Goal: Navigation & Orientation: Go to known website

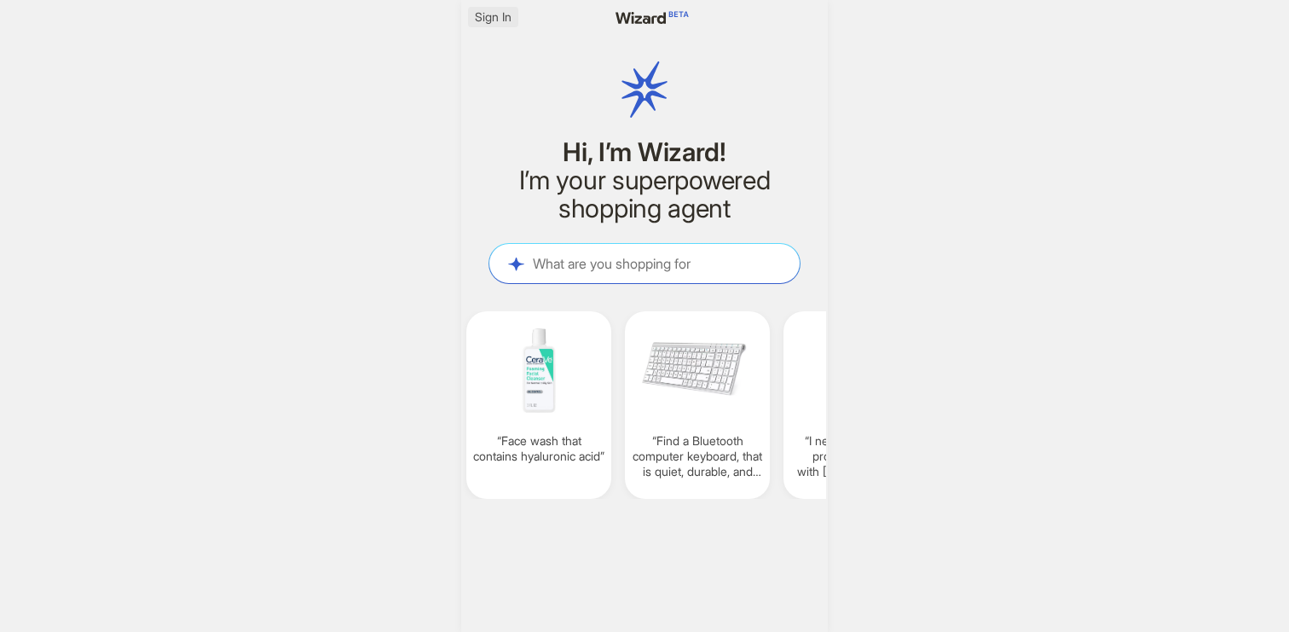
scroll to position [0, 1265]
click at [483, 17] on span "Sign In" at bounding box center [493, 16] width 37 height 15
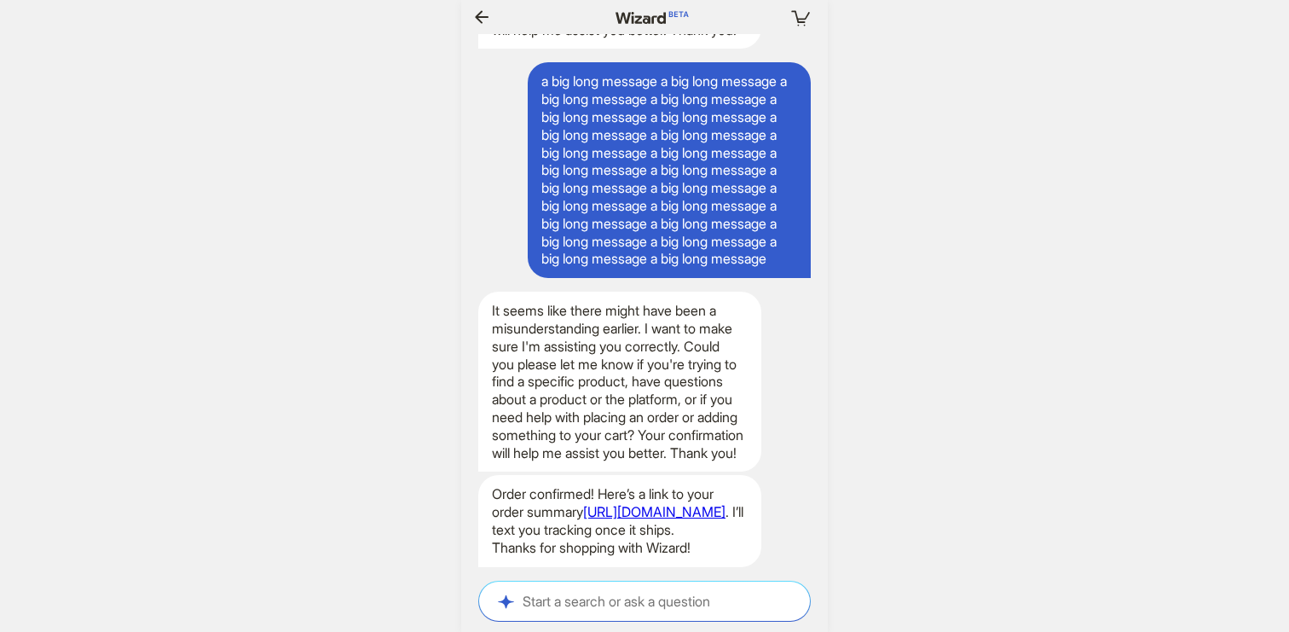
scroll to position [0, 1900]
